Goal: Check status: Check status

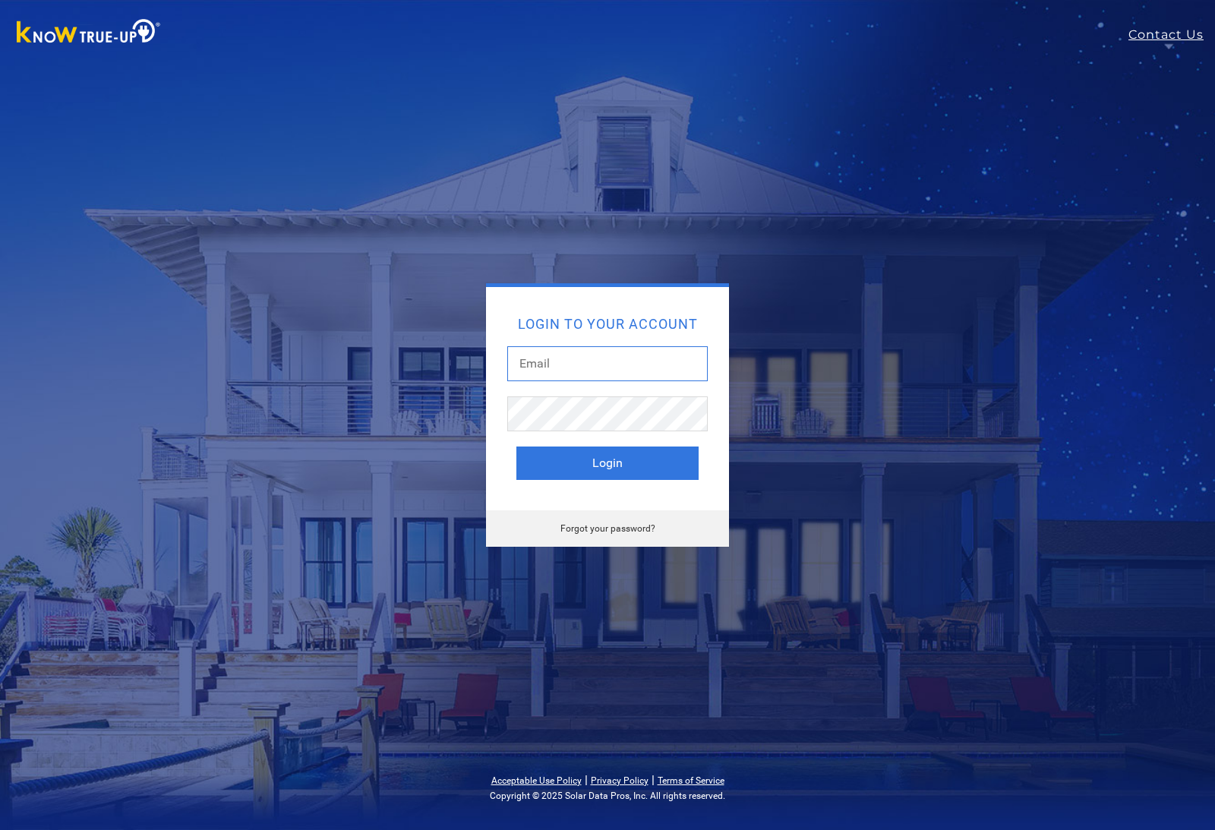
type input "hernandez.christopher3@gmail.com"
click at [608, 463] on button "Login" at bounding box center [608, 463] width 182 height 33
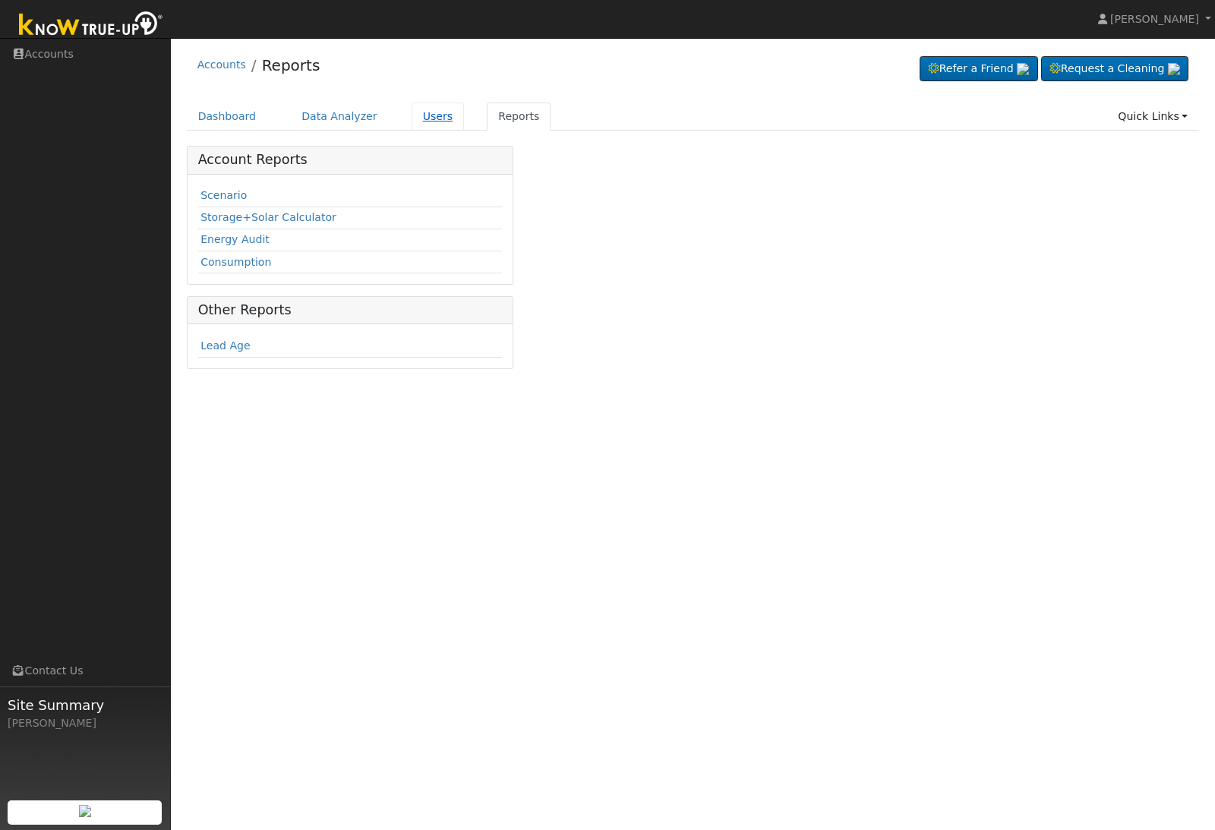
click at [422, 115] on link "Users" at bounding box center [438, 117] width 53 height 28
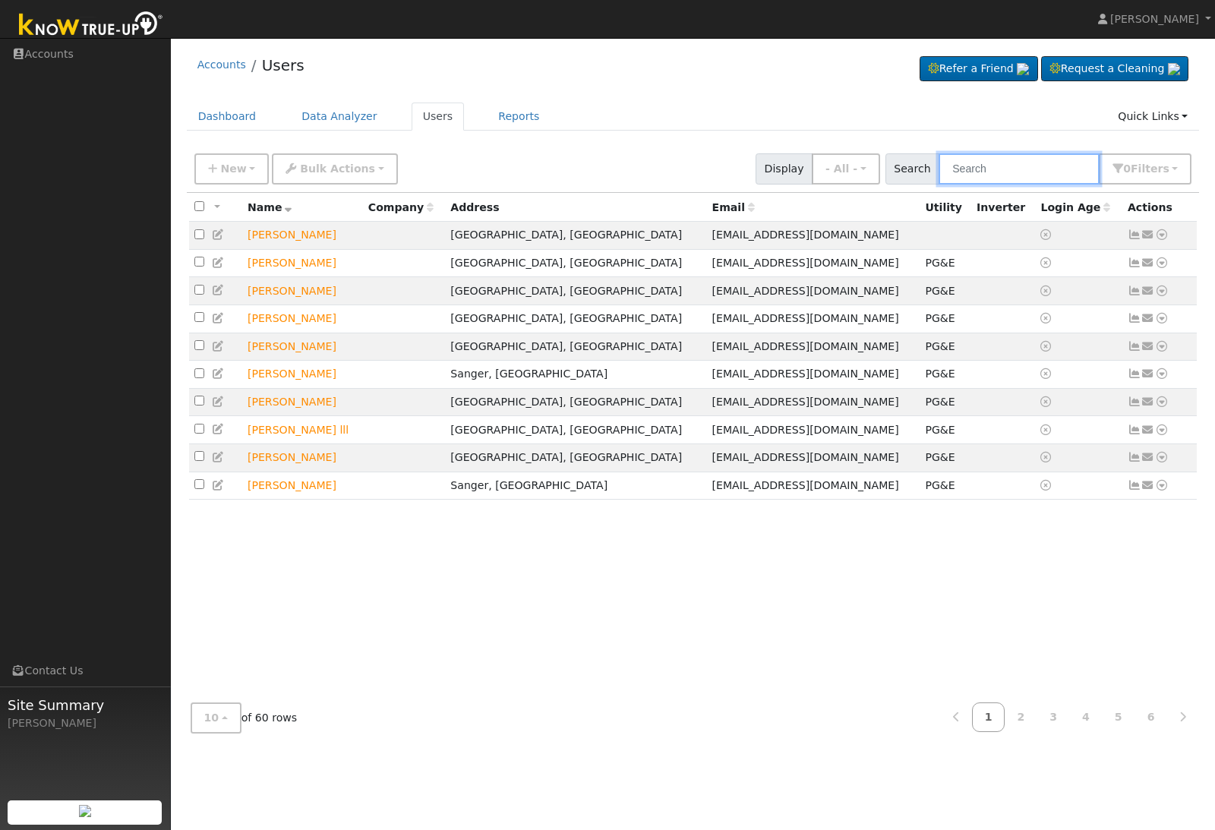
click at [1044, 169] on input "text" at bounding box center [1019, 168] width 161 height 31
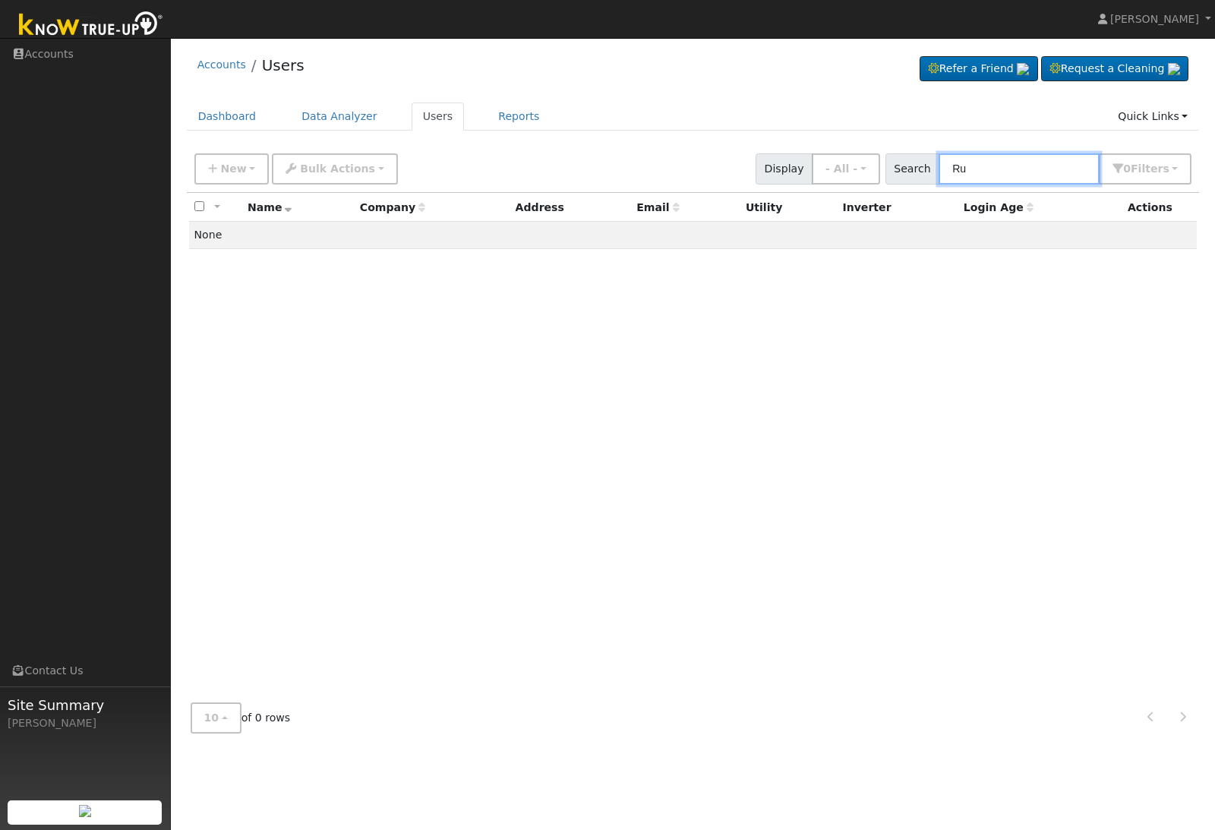
type input "R"
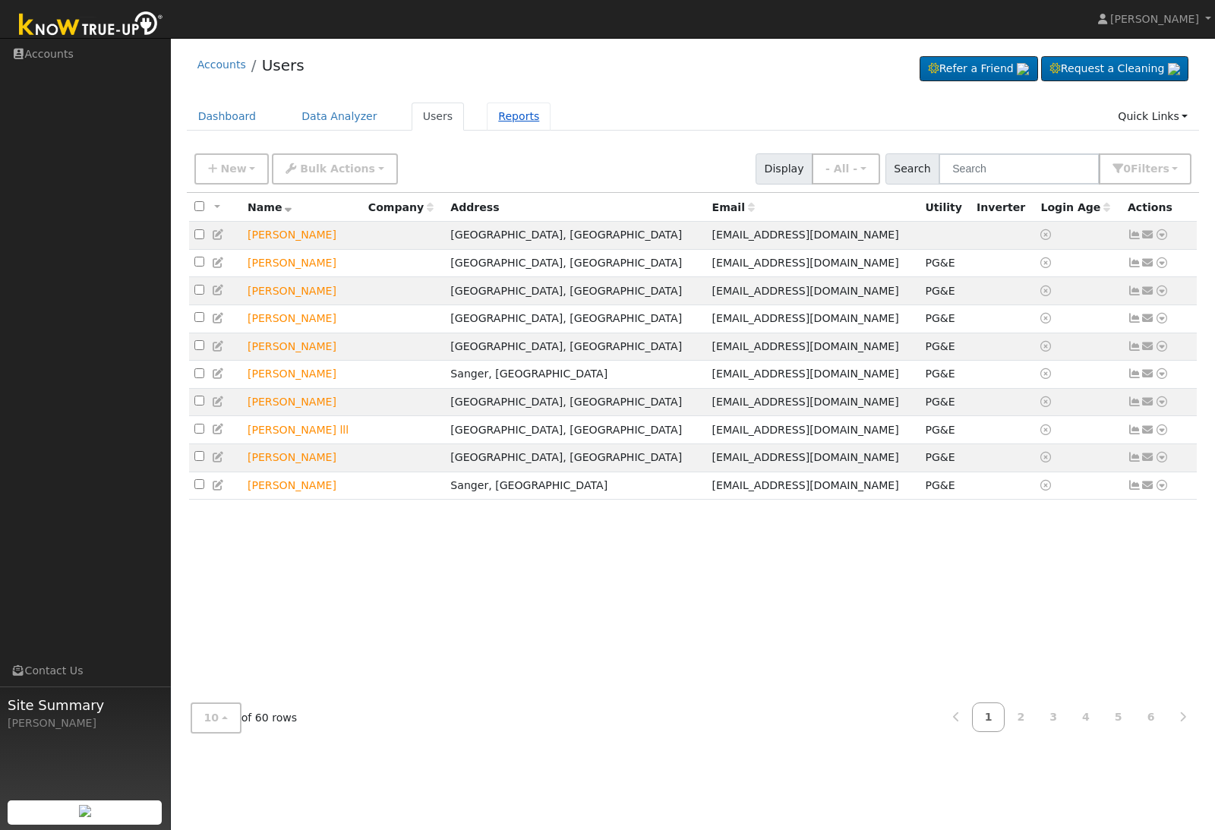
click at [495, 119] on link "Reports" at bounding box center [519, 117] width 64 height 28
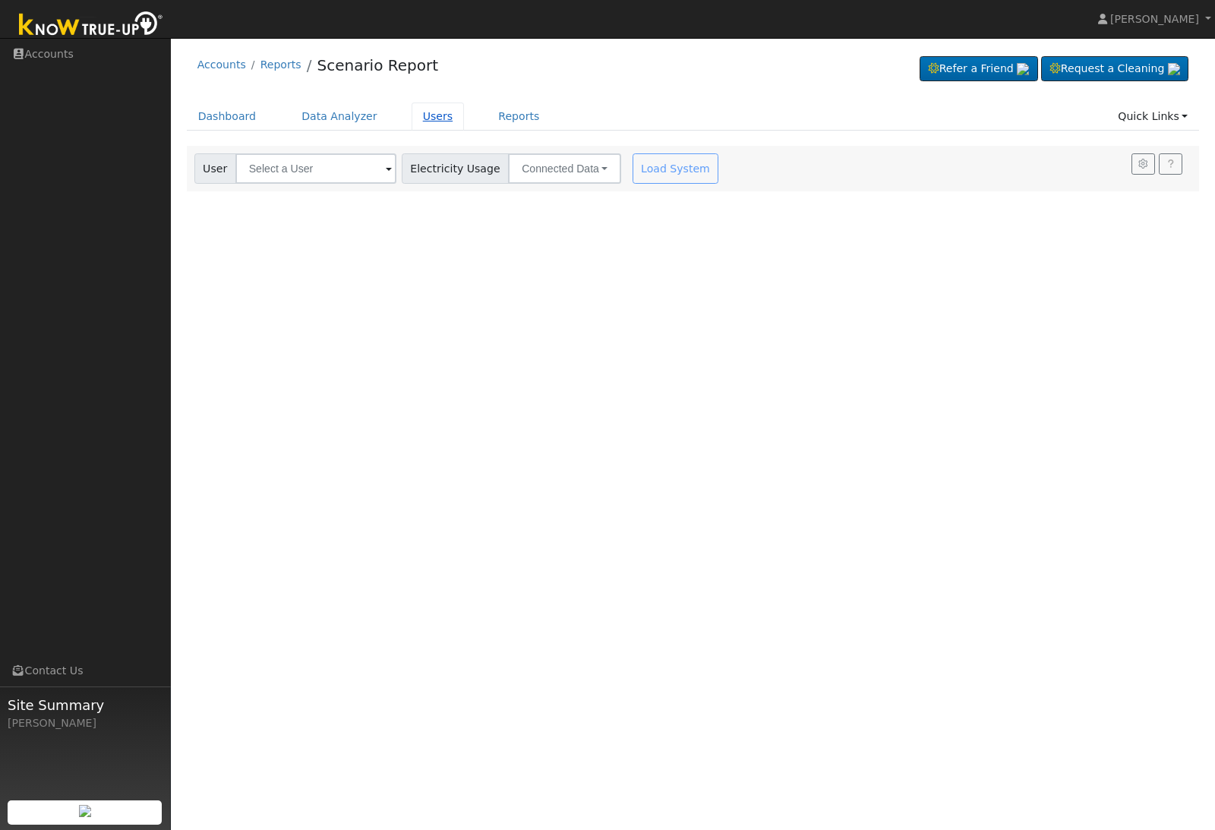
click at [424, 115] on link "Users" at bounding box center [438, 117] width 53 height 28
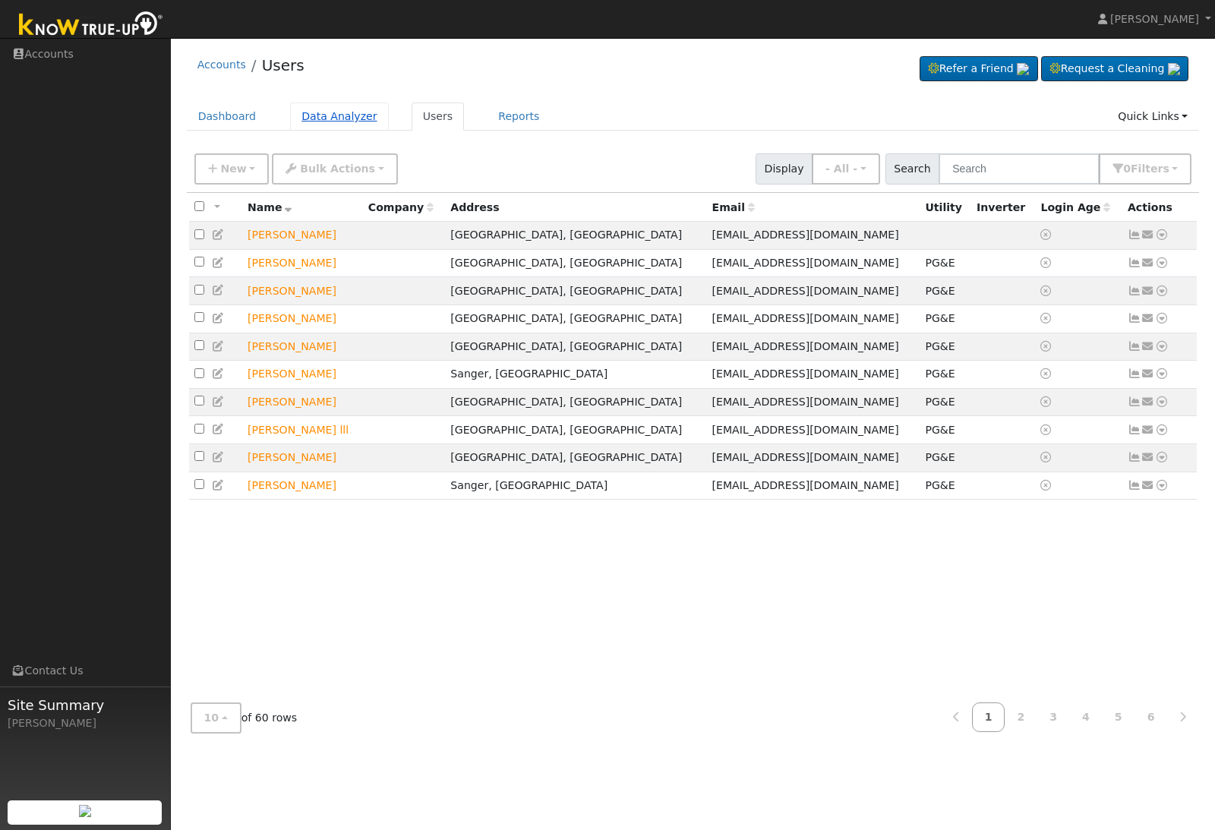
click at [335, 124] on link "Data Analyzer" at bounding box center [339, 117] width 99 height 28
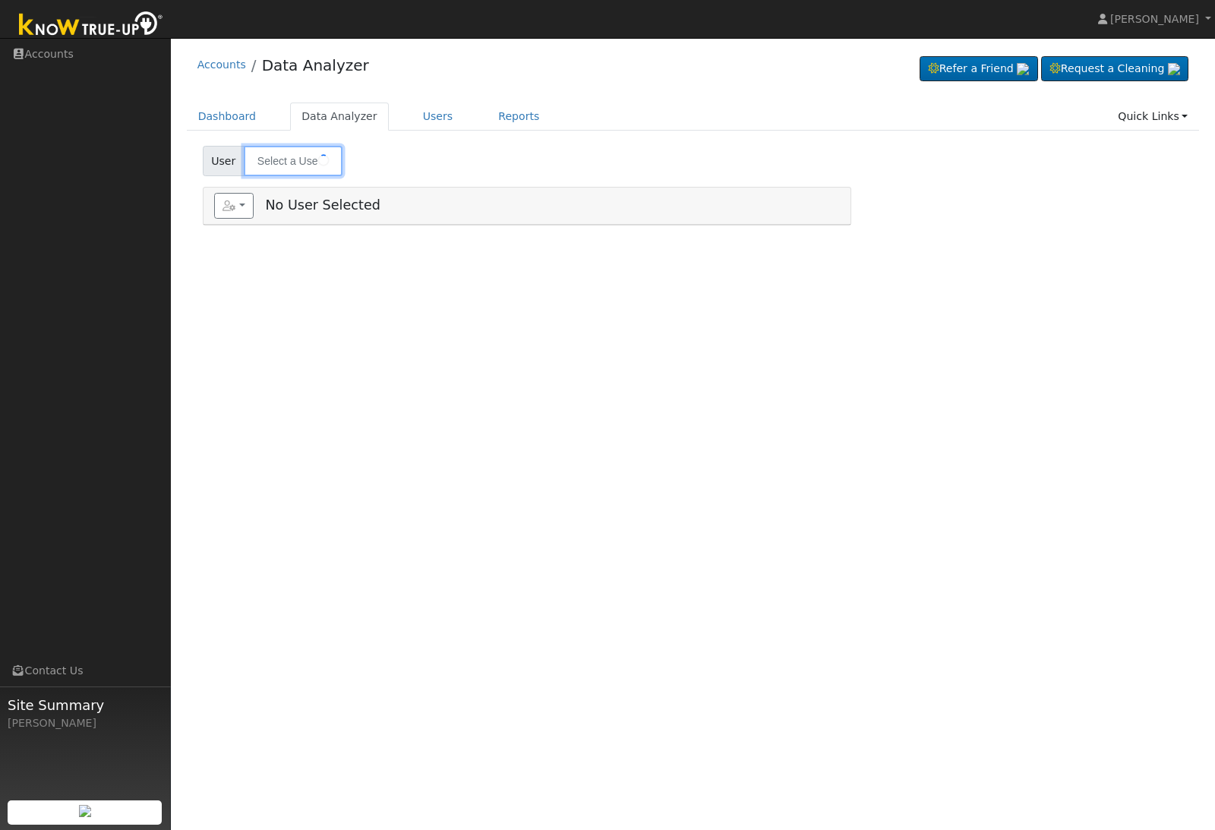
click at [298, 160] on input "text" at bounding box center [293, 161] width 99 height 30
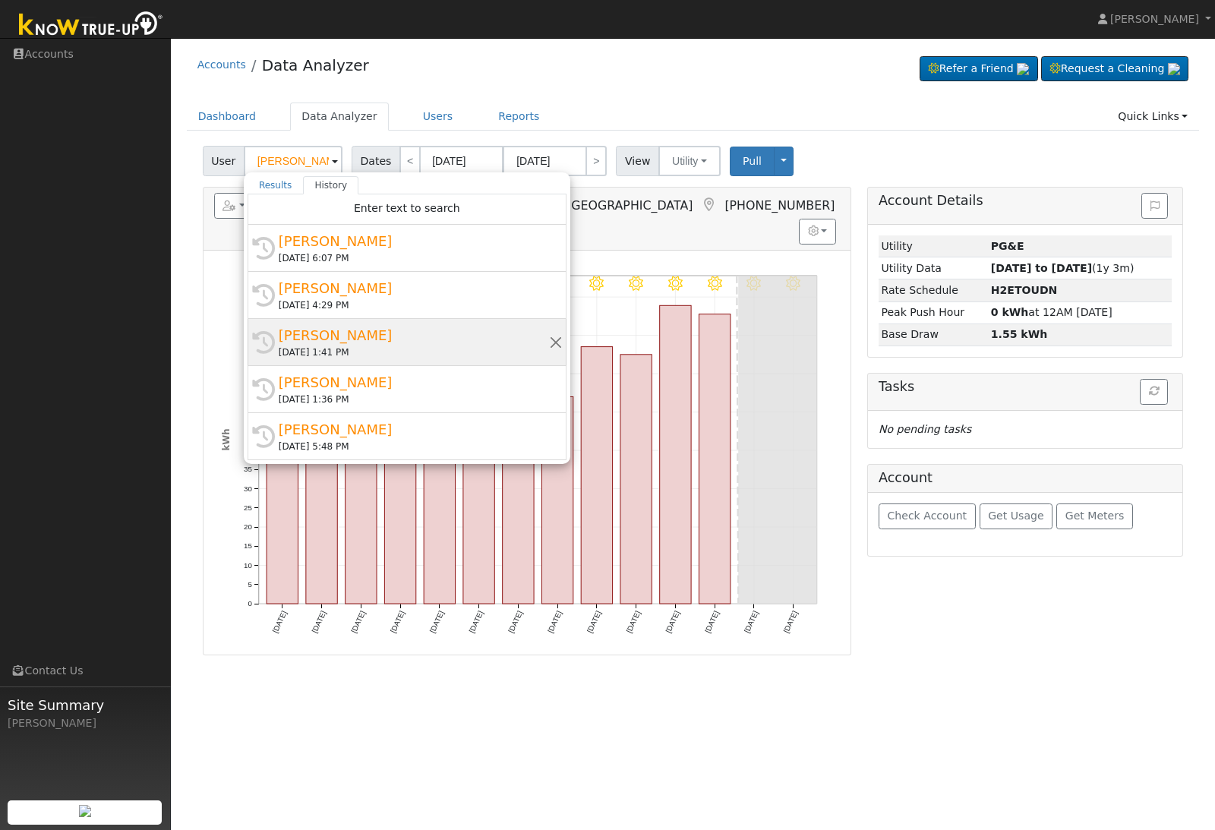
click at [316, 340] on div "[PERSON_NAME]" at bounding box center [414, 335] width 270 height 21
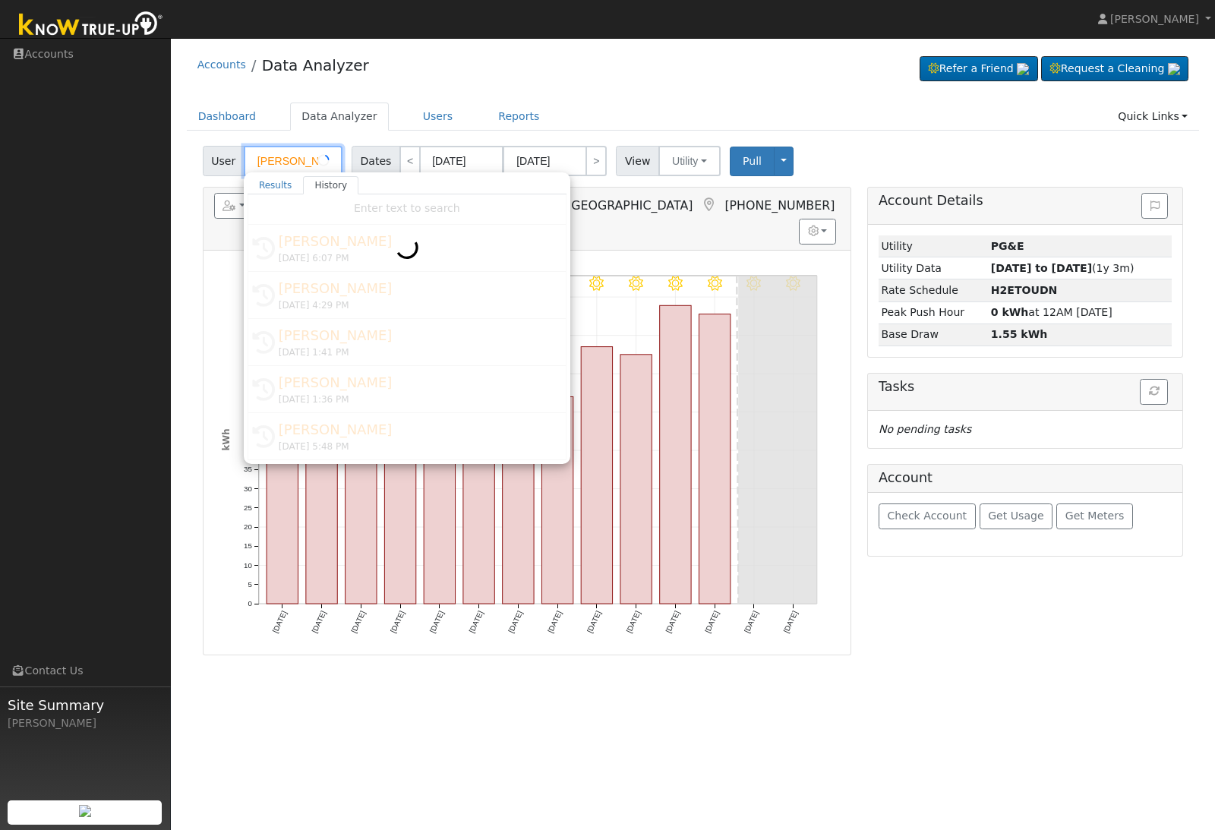
type input "[PERSON_NAME]"
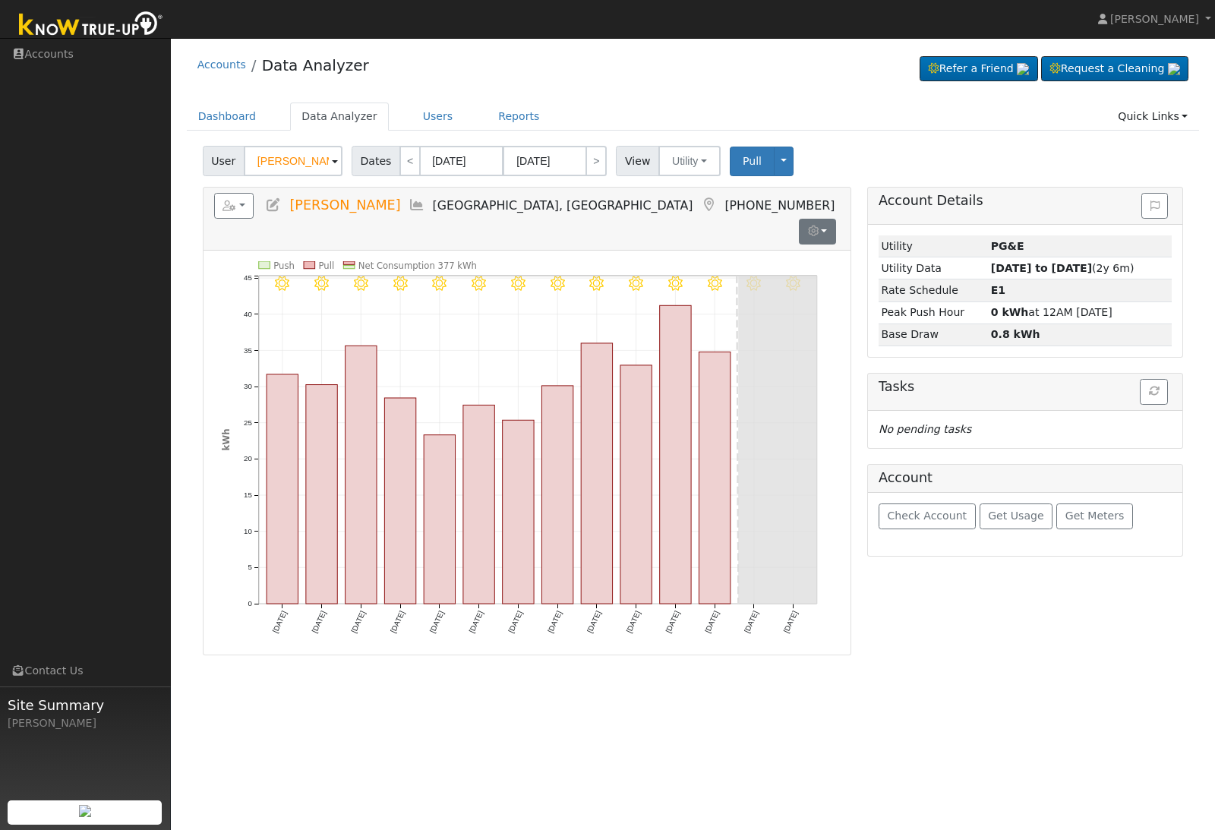
click at [825, 219] on button "button" at bounding box center [817, 232] width 37 height 26
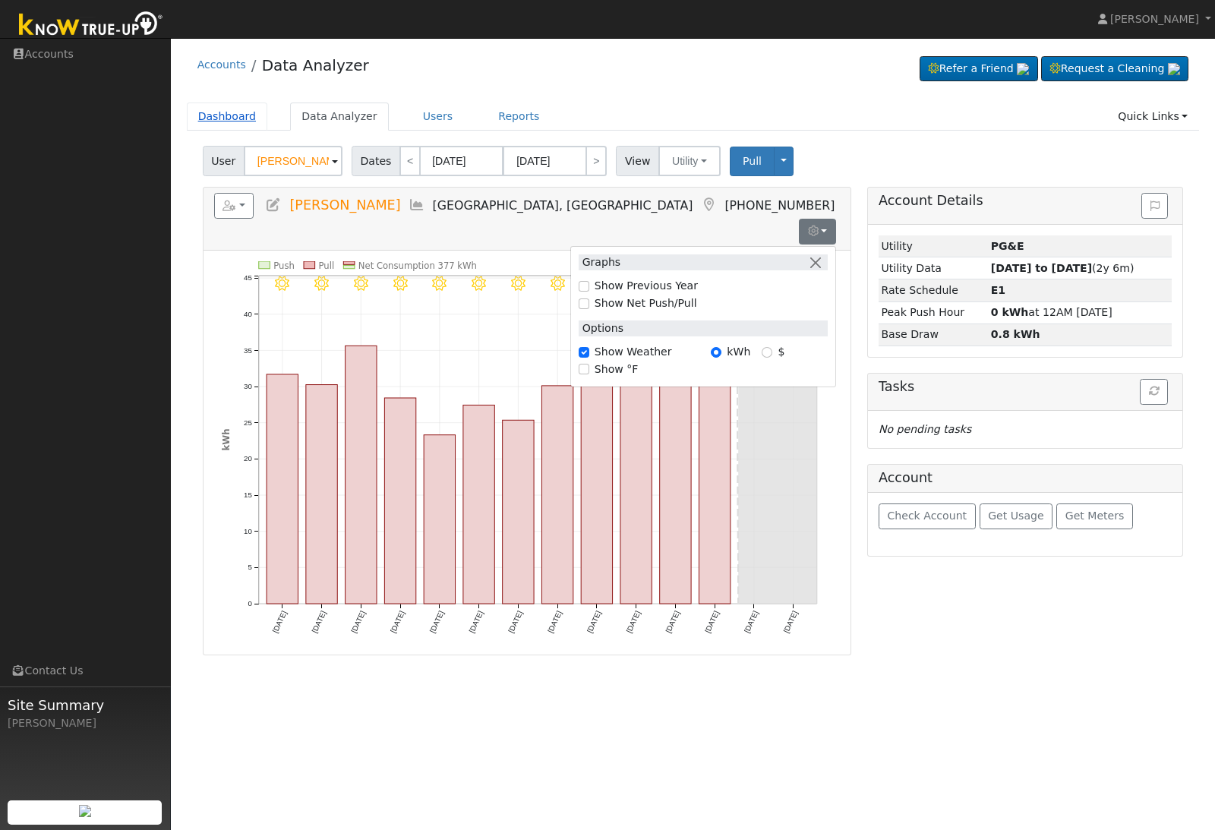
click at [232, 115] on link "Dashboard" at bounding box center [227, 117] width 81 height 28
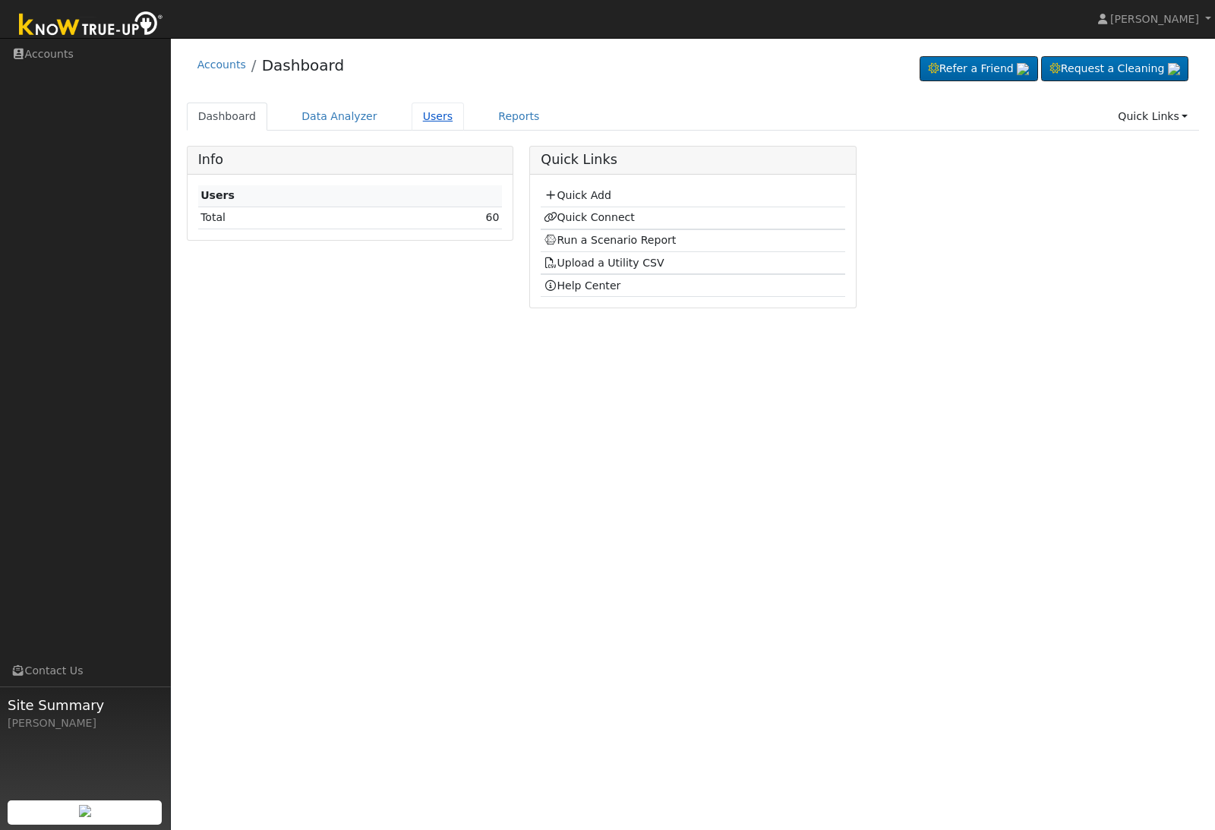
click at [435, 121] on link "Users" at bounding box center [438, 117] width 53 height 28
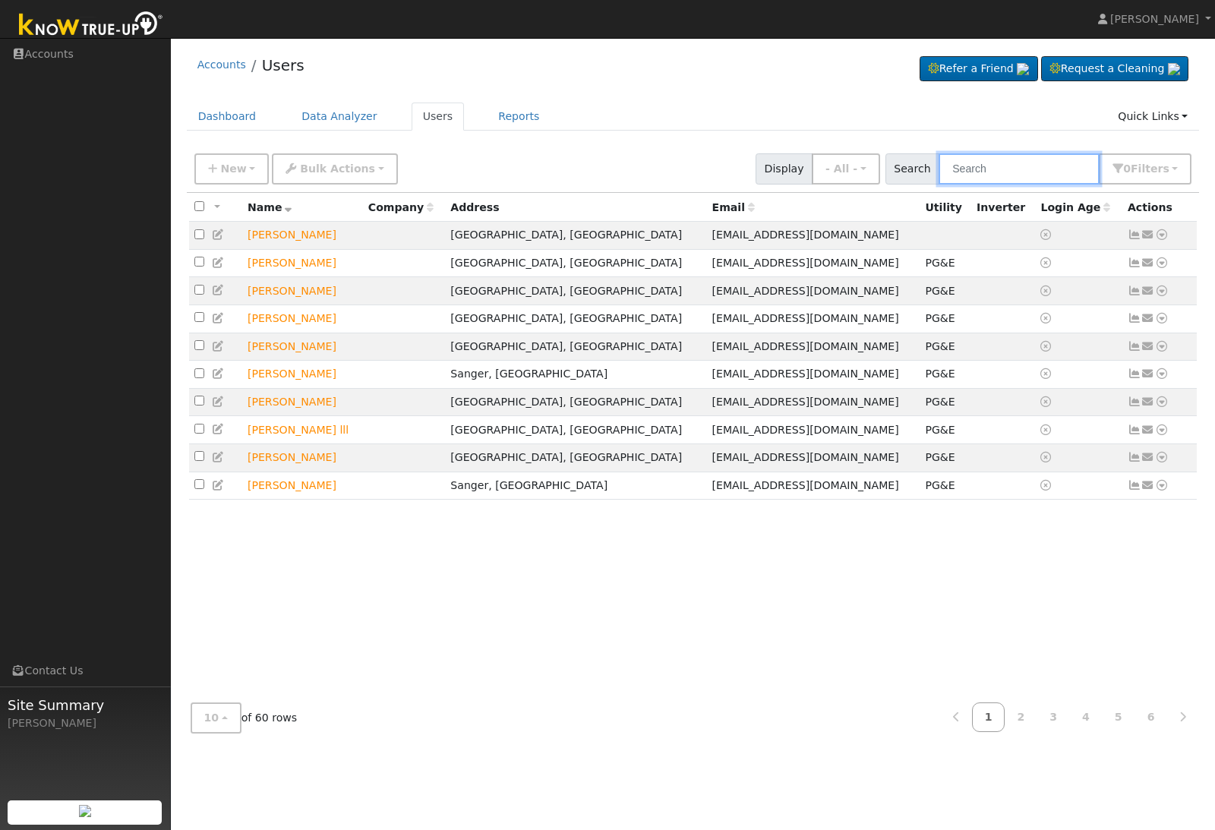
click at [1032, 169] on input "text" at bounding box center [1019, 168] width 161 height 31
click at [501, 120] on link "Reports" at bounding box center [519, 117] width 64 height 28
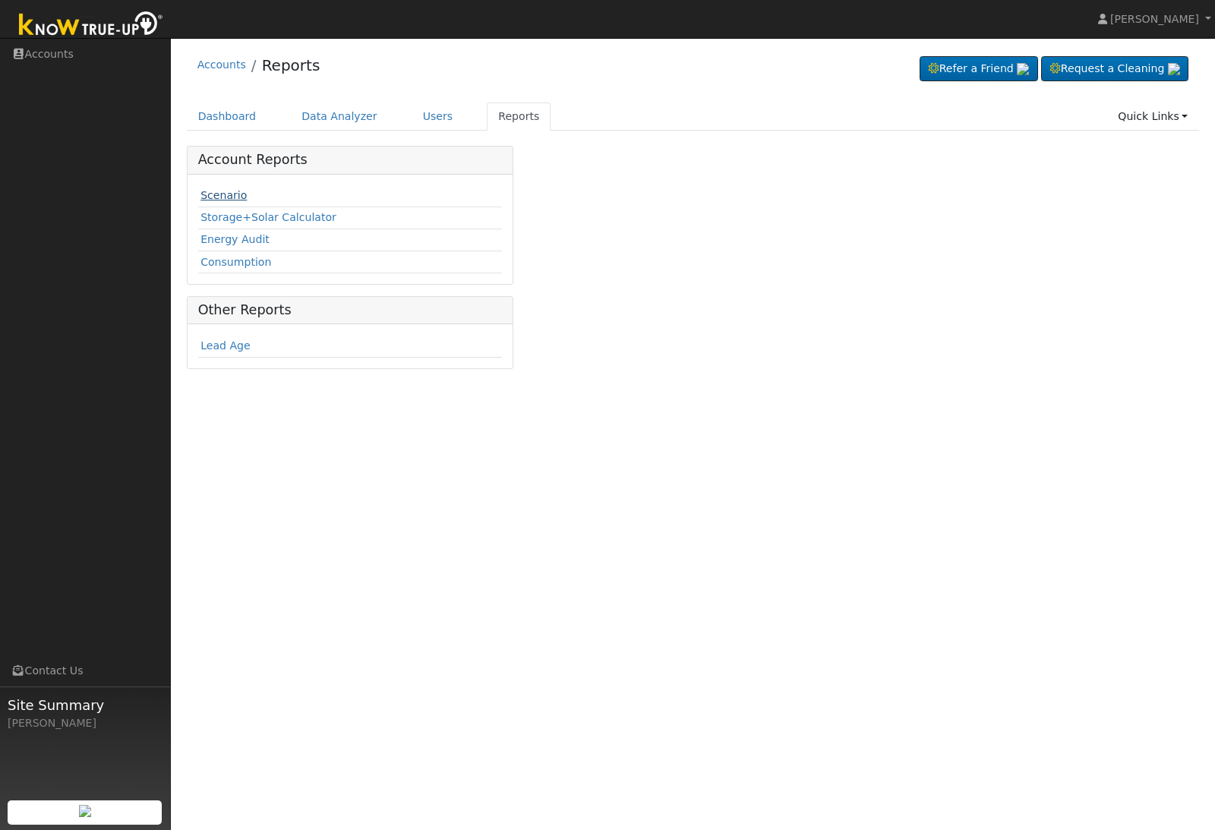
click at [223, 190] on link "Scenario" at bounding box center [224, 195] width 46 height 12
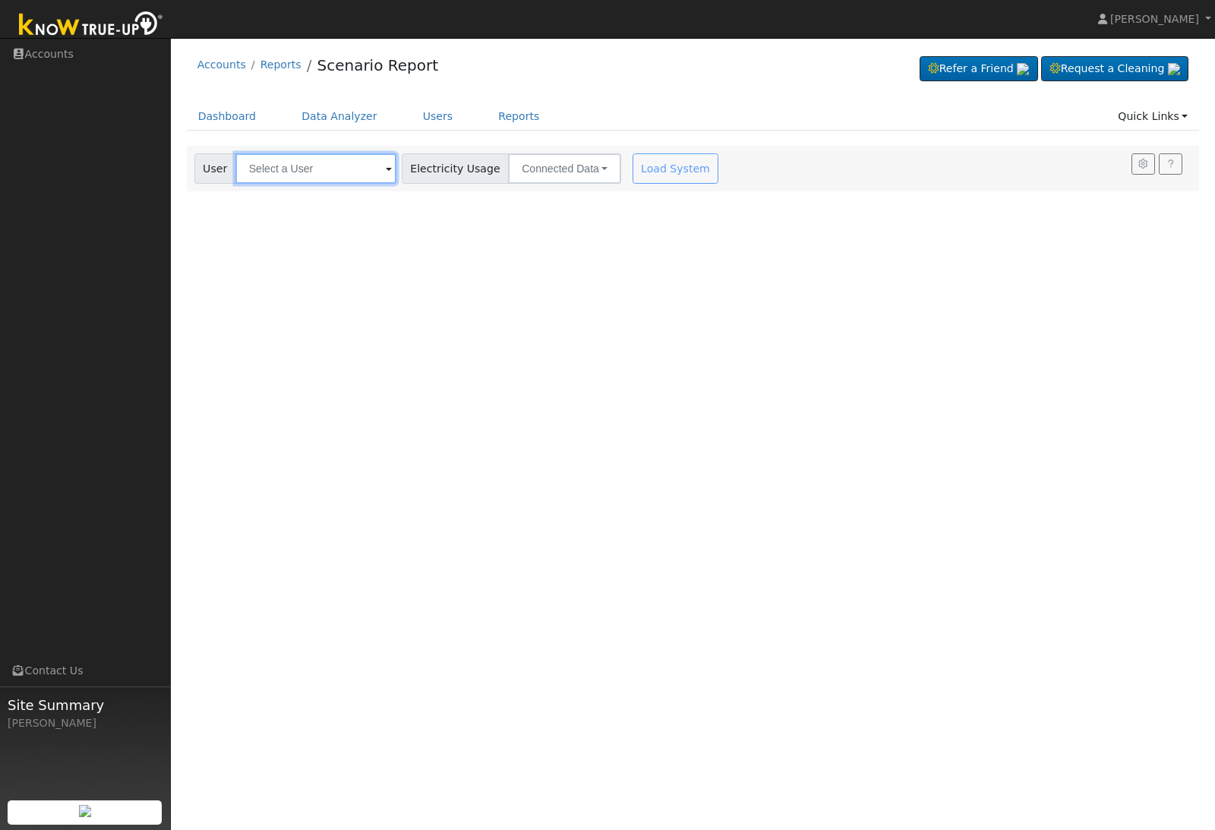
click at [311, 169] on input "text" at bounding box center [315, 168] width 161 height 30
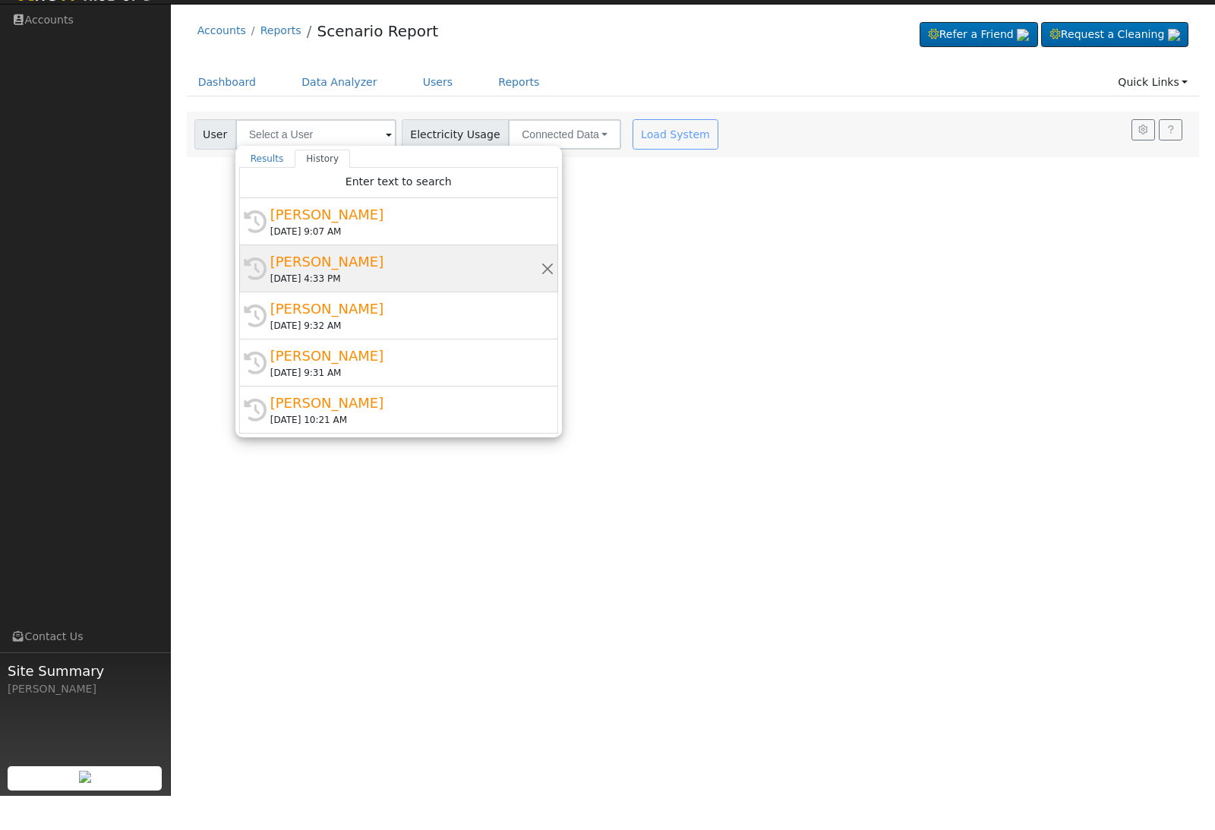
click at [345, 286] on div "Eric Licciardellr" at bounding box center [405, 296] width 270 height 21
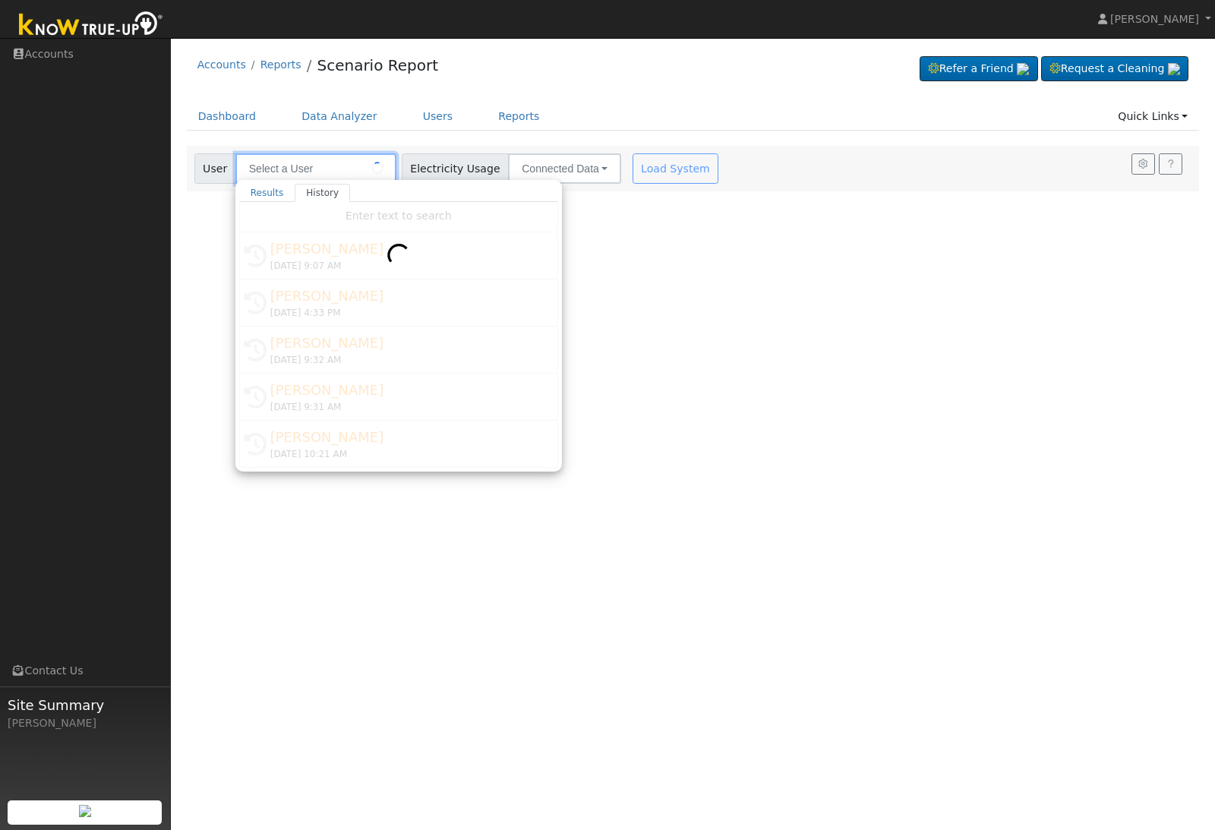
type input "Eric Licciardellr"
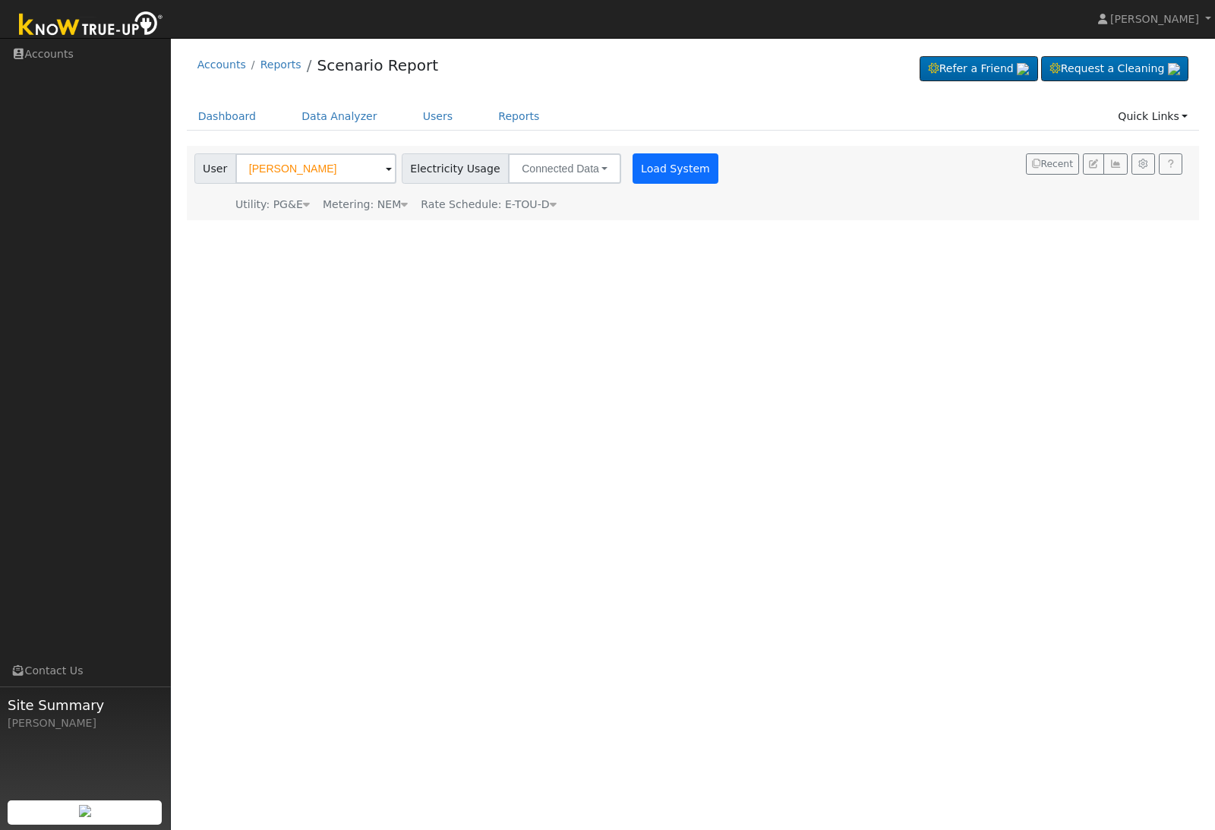
click at [637, 170] on button "Load System" at bounding box center [676, 168] width 87 height 30
